Goal: Transaction & Acquisition: Purchase product/service

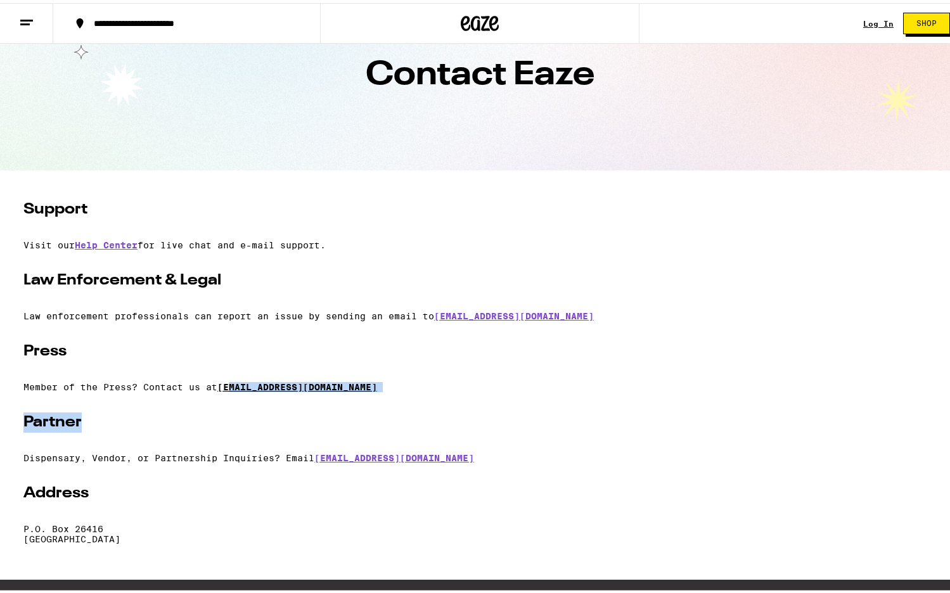
drag, startPoint x: 368, startPoint y: 398, endPoint x: 230, endPoint y: 387, distance: 138.0
click at [230, 387] on div "Support Visit our Help Center for live chat and e-mail support. Law Enforcement…" at bounding box center [479, 369] width 913 height 345
click at [297, 318] on p "Law enforcement professionals can report an issue by sending an email to [EMAIL…" at bounding box center [479, 313] width 913 height 10
click at [336, 363] on div "Support Visit our Help Center for live chat and e-mail support. Law Enforcement…" at bounding box center [479, 369] width 913 height 345
copy link "[EMAIL_ADDRESS][DOMAIN_NAME]"
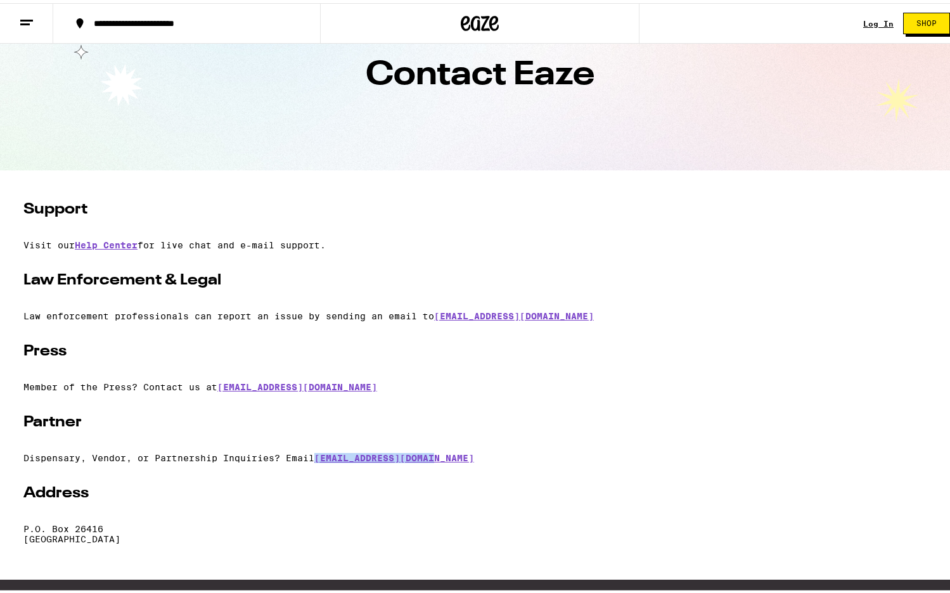
drag, startPoint x: 462, startPoint y: 457, endPoint x: 326, endPoint y: 426, distance: 139.8
click at [319, 450] on div "Support Visit our Help Center for live chat and e-mail support. Law Enforcement…" at bounding box center [479, 369] width 913 height 345
drag, startPoint x: 348, startPoint y: 412, endPoint x: 344, endPoint y: 438, distance: 26.4
click at [349, 427] on div "Support Visit our Help Center for live chat and e-mail support. Law Enforcement…" at bounding box center [479, 369] width 913 height 345
click at [713, 139] on section "Contact Eaze" at bounding box center [480, 72] width 960 height 190
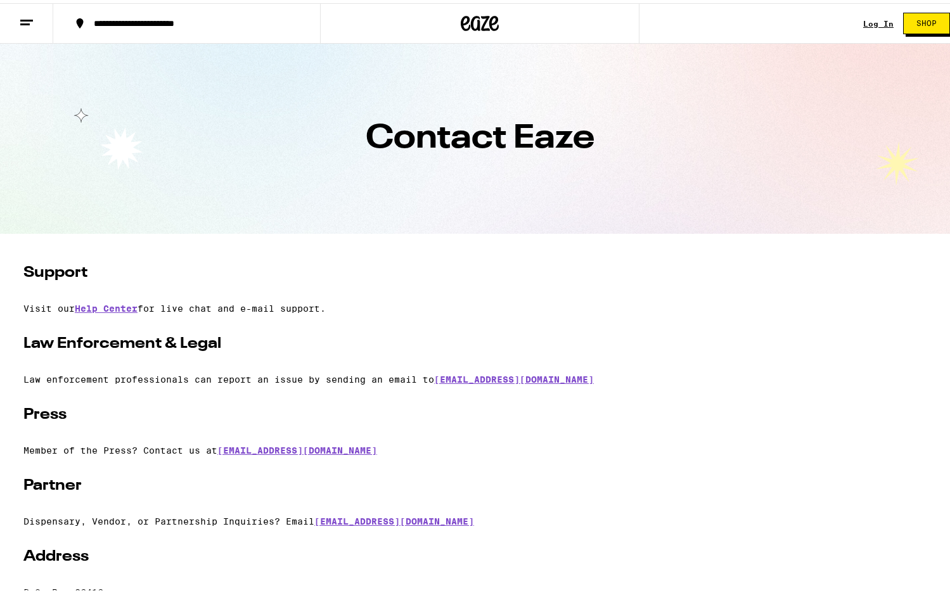
click at [94, 17] on div "**********" at bounding box center [192, 20] width 211 height 9
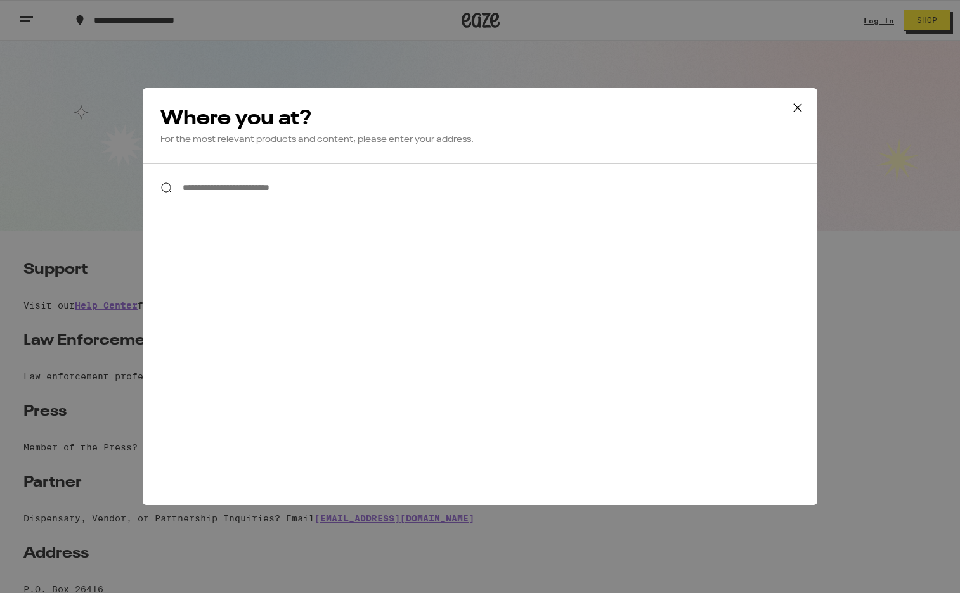
click at [282, 182] on input "**********" at bounding box center [480, 188] width 674 height 49
type input "**********"
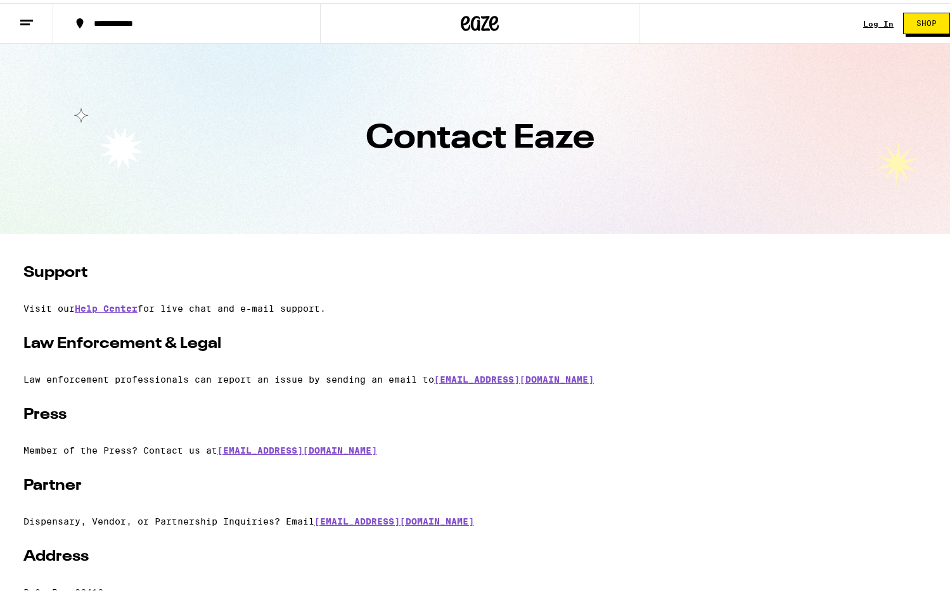
click at [30, 19] on icon at bounding box center [26, 19] width 15 height 15
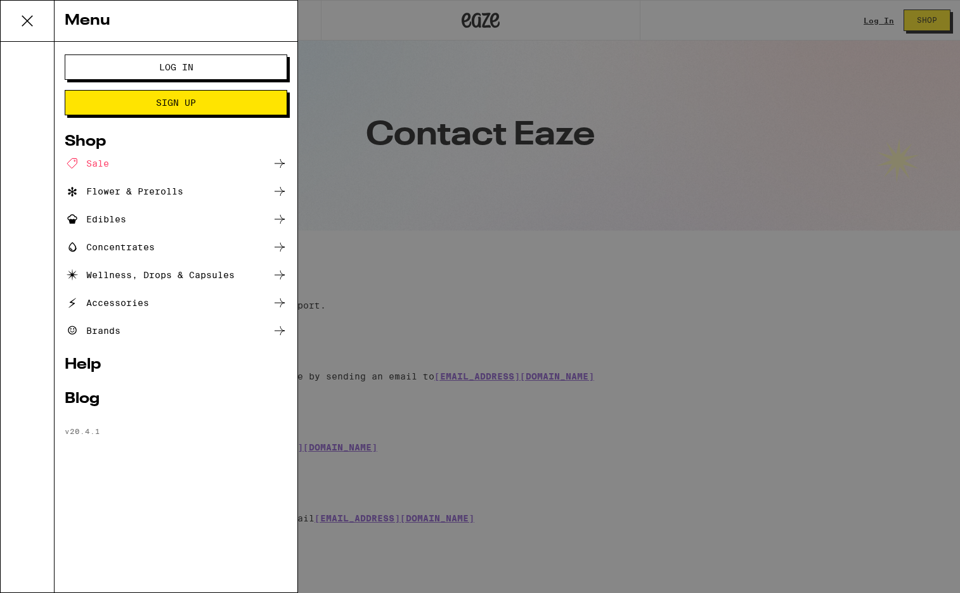
click at [97, 220] on div "Edibles" at bounding box center [95, 219] width 61 height 15
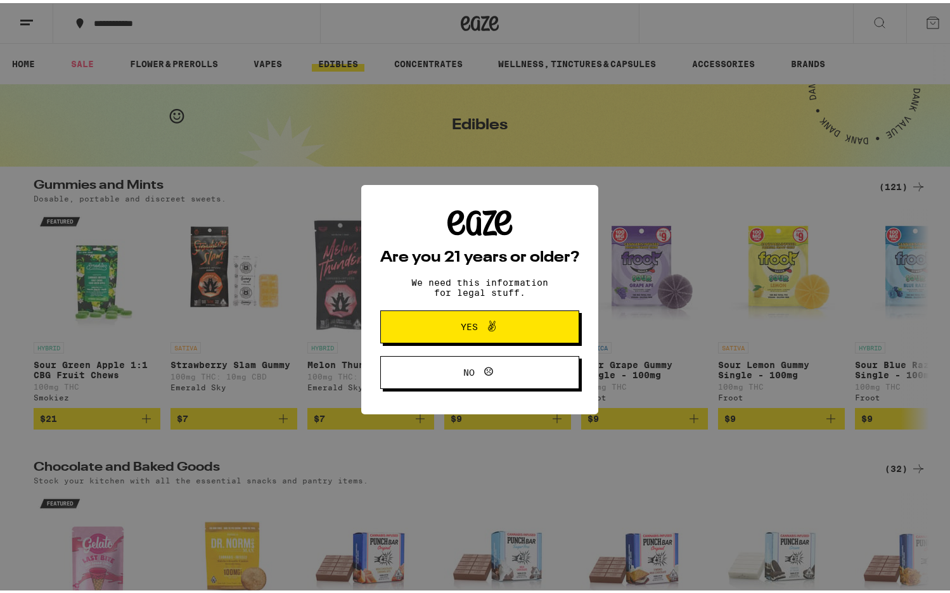
click at [527, 323] on button "Yes" at bounding box center [479, 323] width 199 height 33
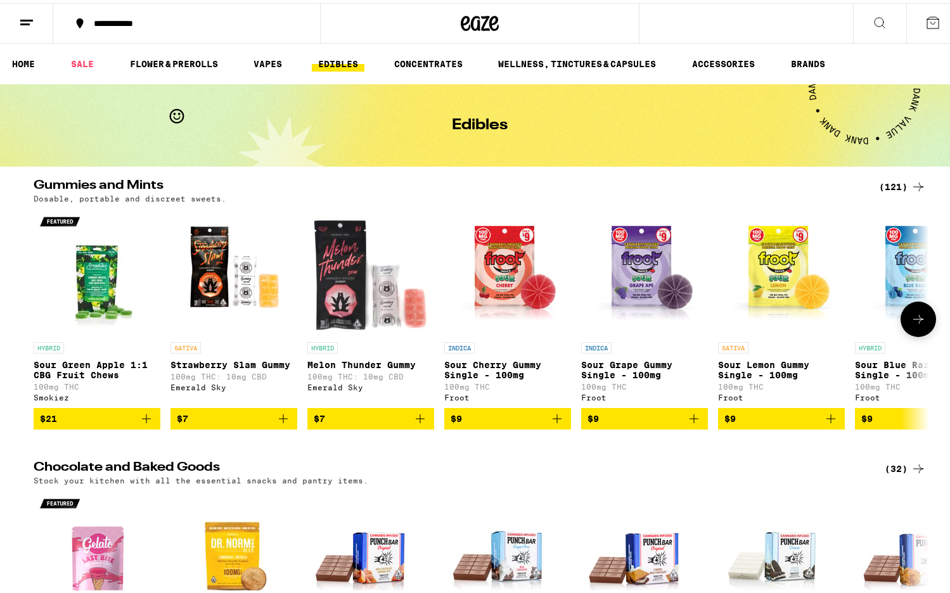
scroll to position [697, 0]
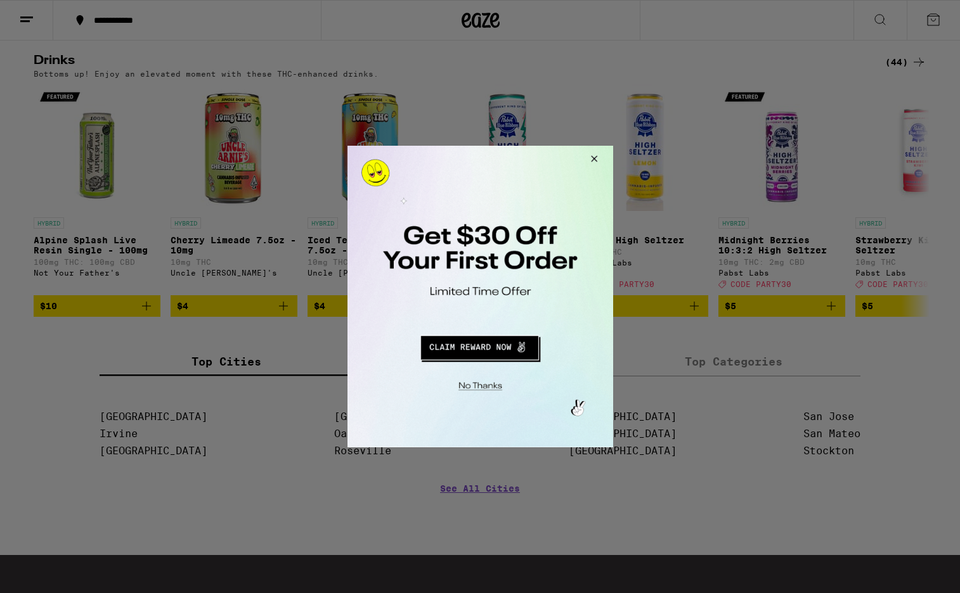
click at [685, 146] on div at bounding box center [480, 296] width 960 height 593
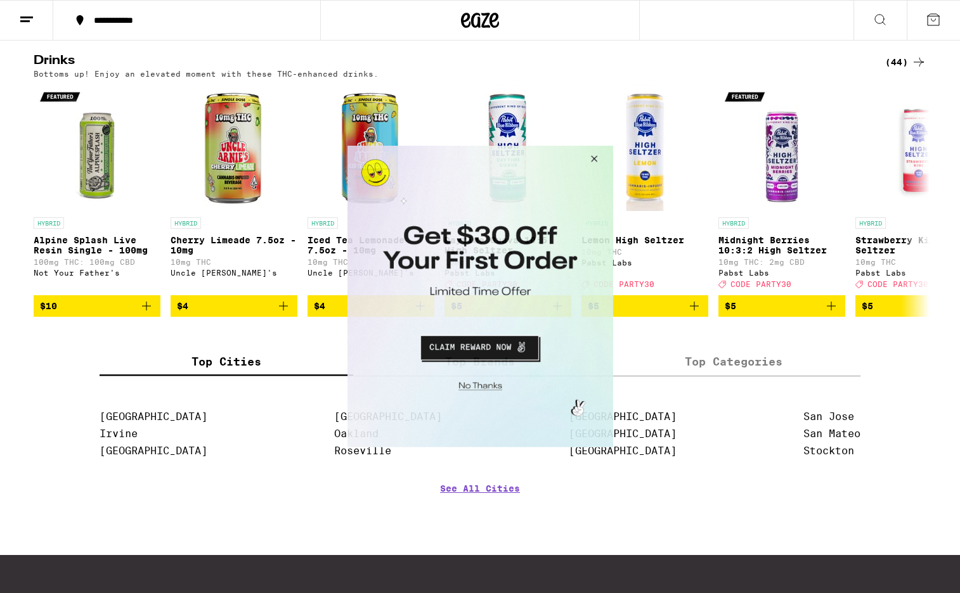
click at [596, 165] on button "Close Modal" at bounding box center [591, 161] width 34 height 30
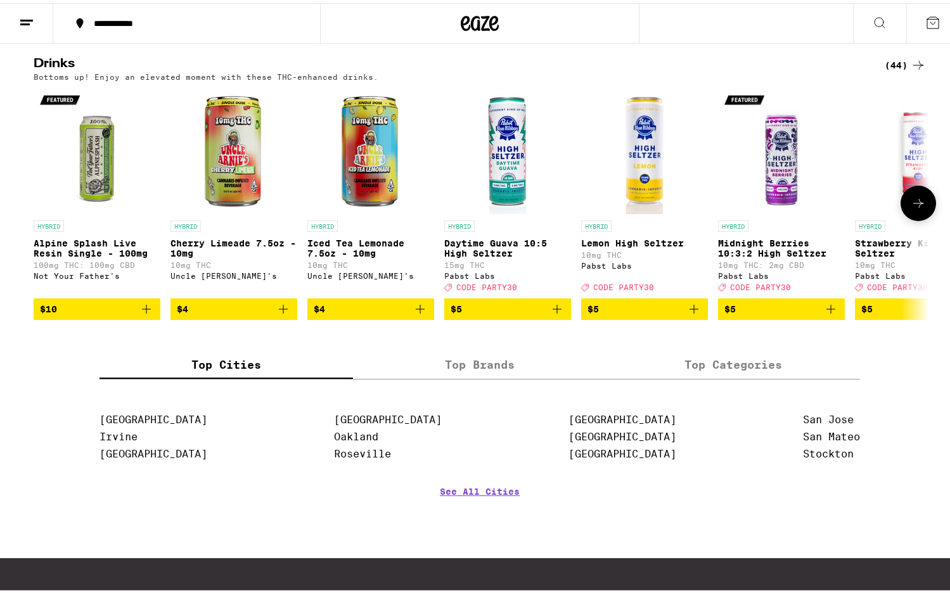
click at [911, 208] on icon at bounding box center [918, 200] width 15 height 15
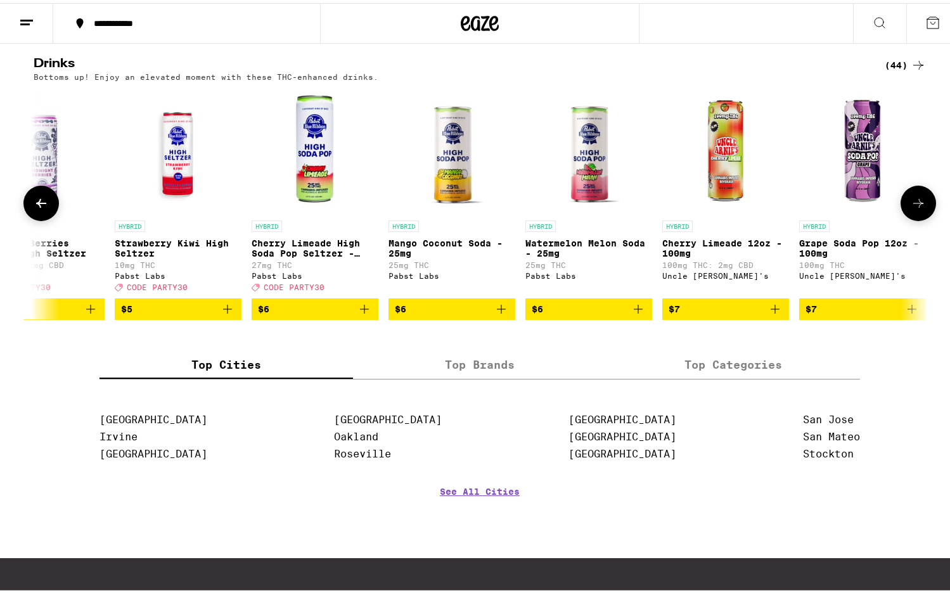
scroll to position [0, 754]
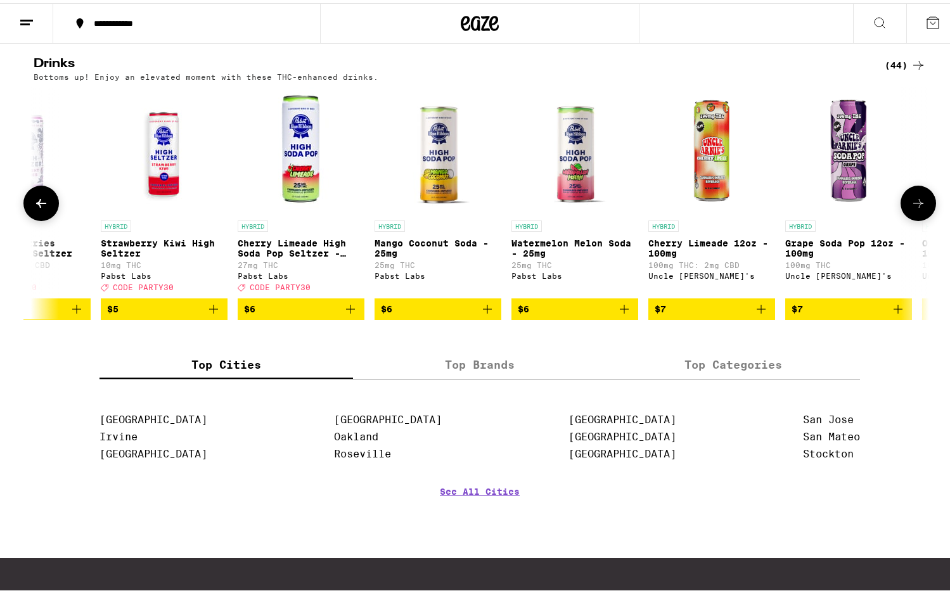
click at [911, 208] on icon at bounding box center [918, 200] width 15 height 15
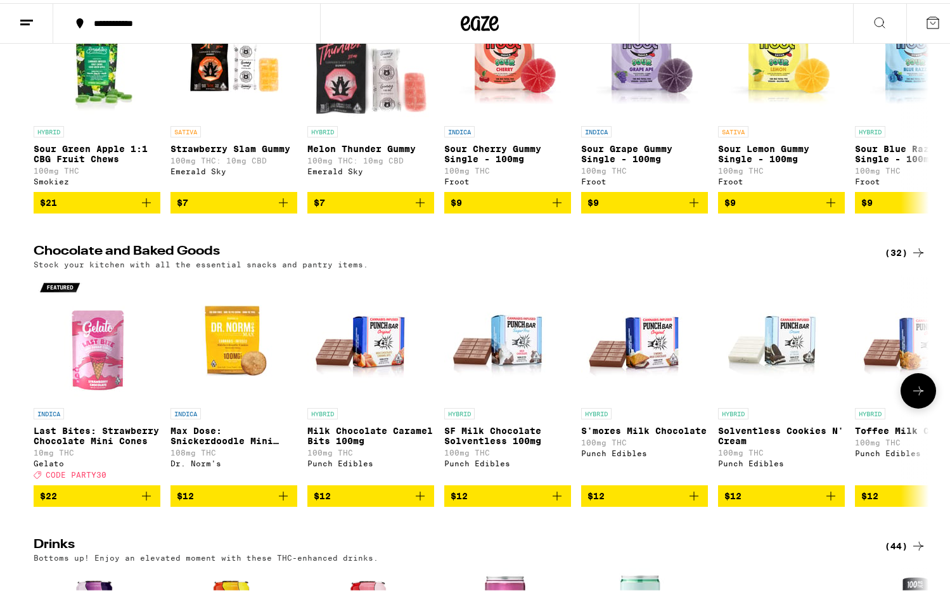
scroll to position [0, 0]
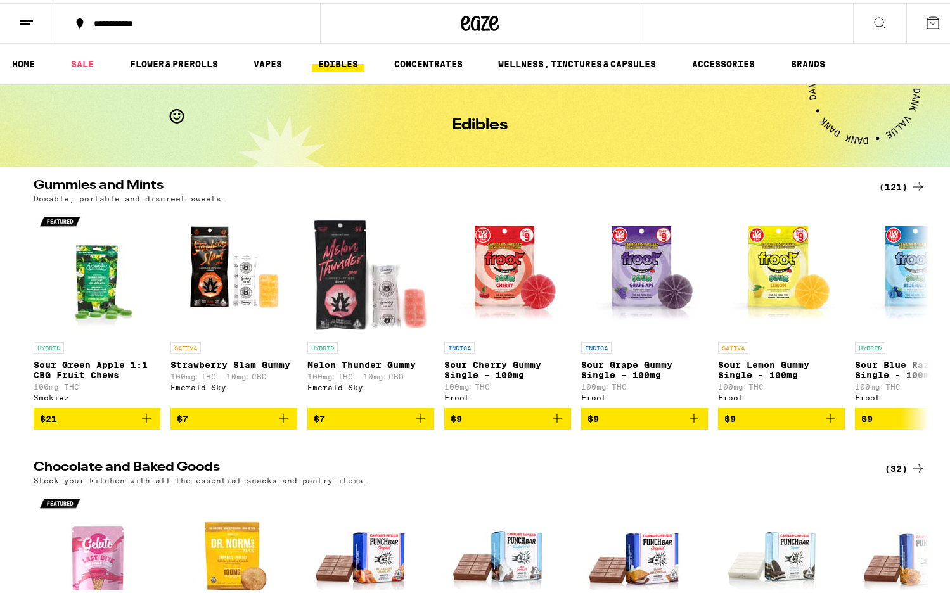
click at [707, 24] on div "**********" at bounding box center [480, 20] width 960 height 41
